Goal: Task Accomplishment & Management: Use online tool/utility

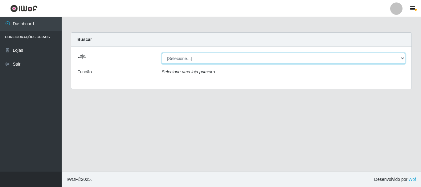
drag, startPoint x: 206, startPoint y: 58, endPoint x: 209, endPoint y: 63, distance: 5.2
click at [206, 59] on select "[Selecione...] [GEOGRAPHIC_DATA] [GEOGRAPHIC_DATA]" at bounding box center [284, 58] width 244 height 11
select select "64"
click at [162, 53] on select "[Selecione...] [GEOGRAPHIC_DATA] [GEOGRAPHIC_DATA]" at bounding box center [284, 58] width 244 height 11
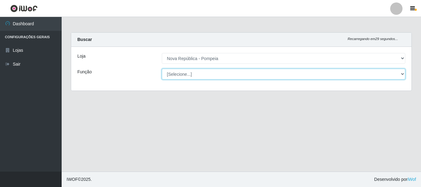
click at [212, 76] on select "[Selecione...] Balconista Operador de Caixa Recepcionista Repositor" at bounding box center [284, 74] width 244 height 11
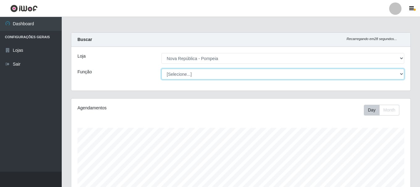
scroll to position [128, 339]
select select "22"
click at [161, 69] on select "[Selecione...] Balconista Operador de Caixa Recepcionista Repositor" at bounding box center [282, 74] width 243 height 11
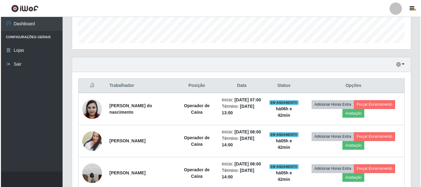
scroll to position [185, 0]
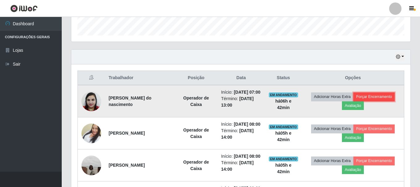
click at [366, 101] on button "Forçar Encerramento" at bounding box center [373, 96] width 41 height 9
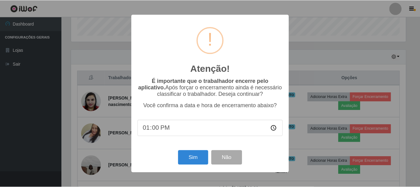
scroll to position [128, 336]
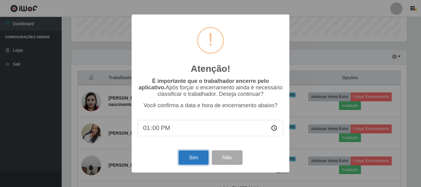
click at [200, 158] on button "Sim" at bounding box center [193, 157] width 30 height 14
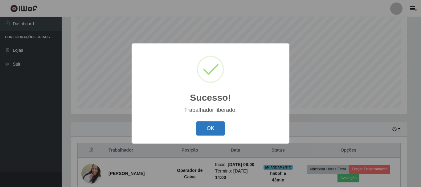
click at [218, 132] on button "OK" at bounding box center [210, 128] width 29 height 14
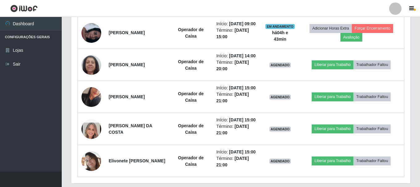
scroll to position [328, 0]
